Goal: Transaction & Acquisition: Download file/media

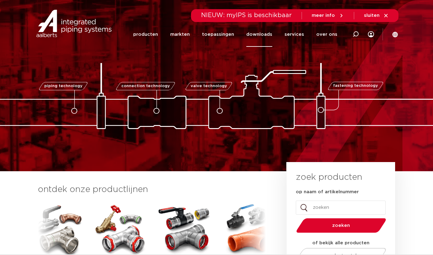
click at [270, 36] on link "downloads" at bounding box center [259, 34] width 26 height 25
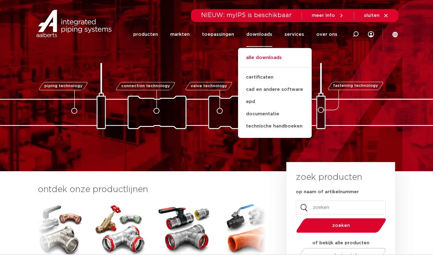
click at [267, 54] on link "alle downloads" at bounding box center [275, 60] width 74 height 13
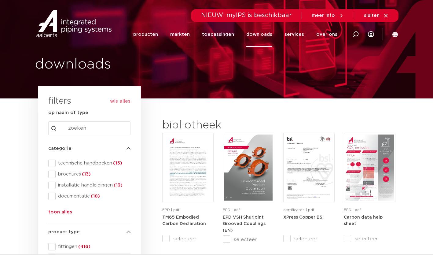
click at [53, 162] on span at bounding box center [51, 162] width 7 height 7
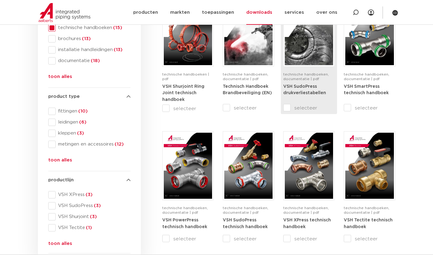
scroll to position [137, 0]
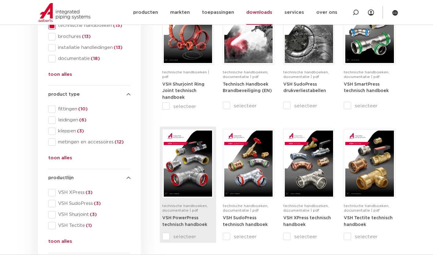
click at [184, 169] on img at bounding box center [188, 163] width 48 height 66
click at [193, 175] on img at bounding box center [188, 163] width 48 height 66
